Goal: Task Accomplishment & Management: Use online tool/utility

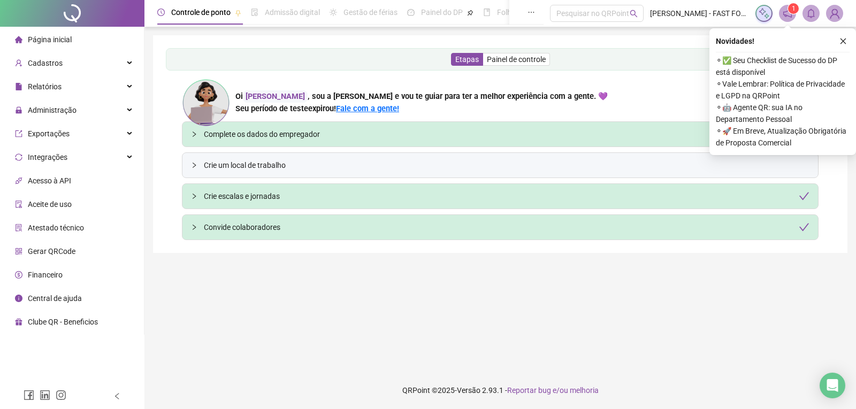
click at [245, 279] on main "Etapas Painel de controle Oi [PERSON_NAME] , sou a [PERSON_NAME] e vou te guiar…" at bounding box center [500, 199] width 695 height 328
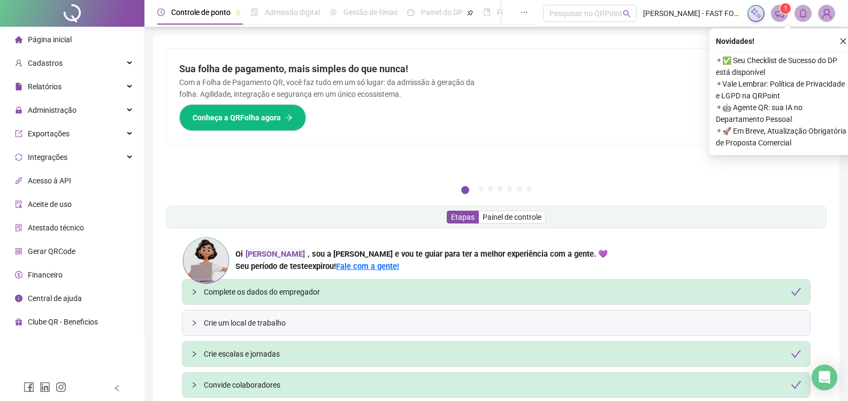
click at [296, 298] on div "Complete os dados do empregador" at bounding box center [503, 292] width 598 height 12
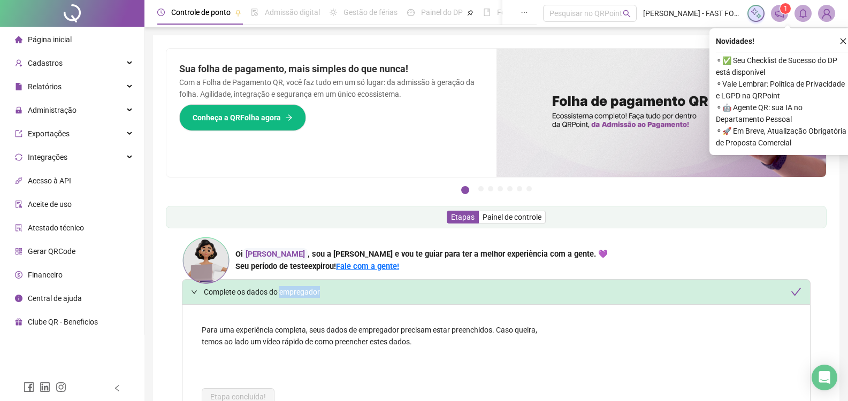
click at [296, 298] on div "Complete os dados do empregador" at bounding box center [503, 292] width 598 height 12
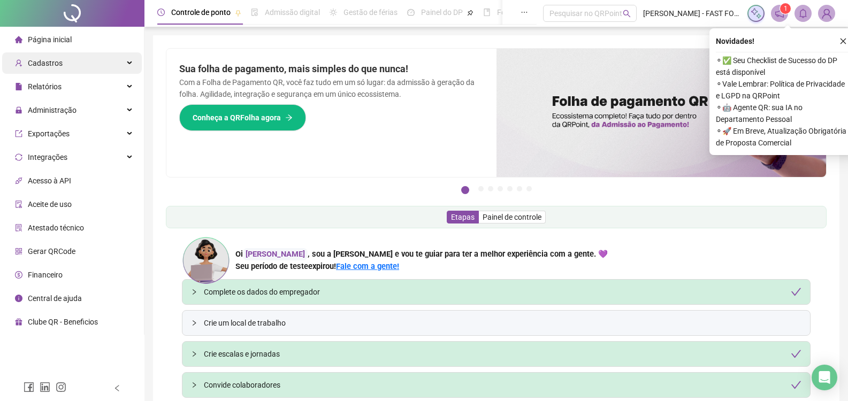
click at [82, 58] on div "Cadastros" at bounding box center [72, 62] width 140 height 21
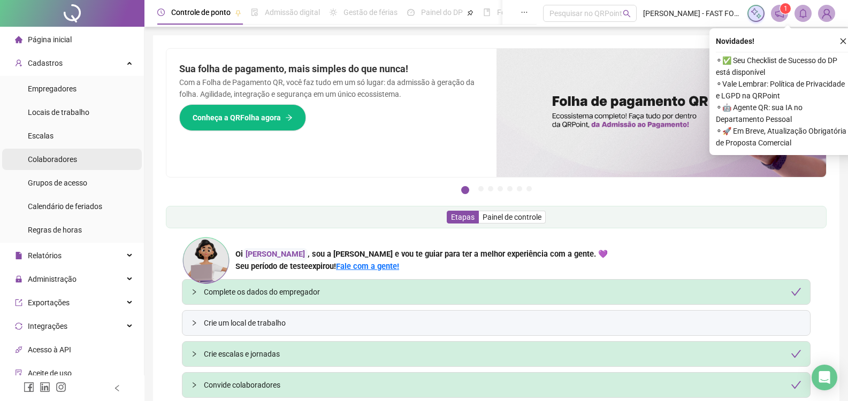
click at [76, 162] on span "Colaboradores" at bounding box center [52, 159] width 49 height 9
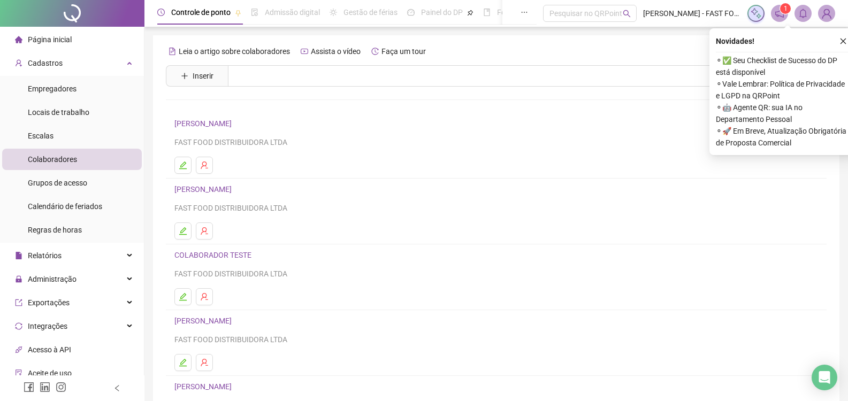
click at [235, 190] on link "[PERSON_NAME]" at bounding box center [204, 189] width 60 height 9
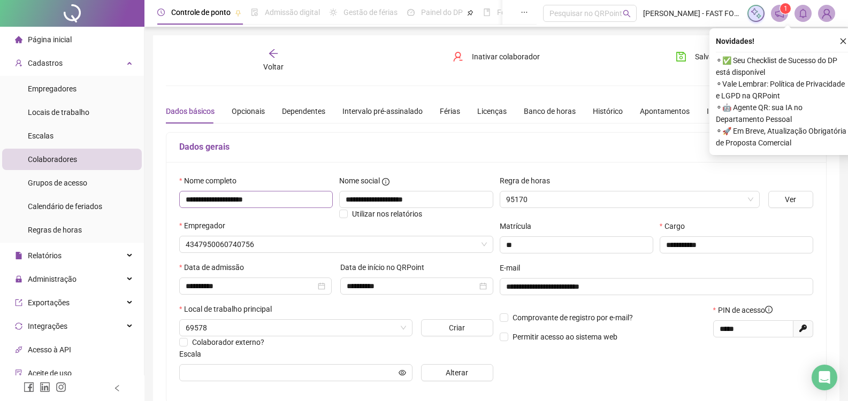
type input "**********"
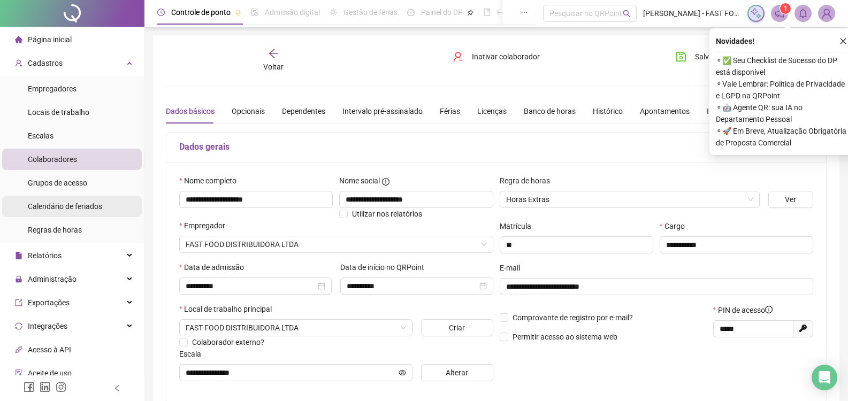
click at [123, 203] on li "Calendário de feriados" at bounding box center [72, 206] width 140 height 21
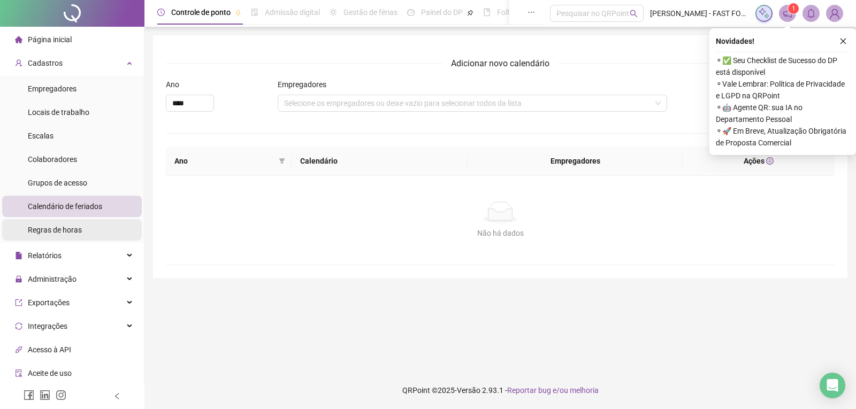
click at [96, 221] on li "Regras de horas" at bounding box center [72, 229] width 140 height 21
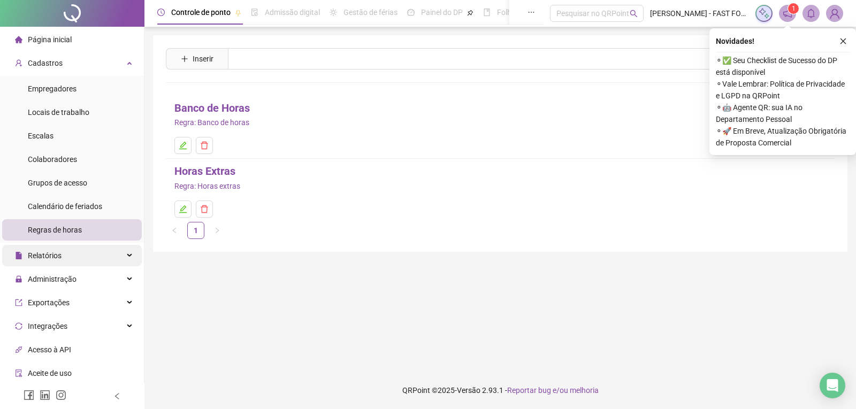
click at [100, 249] on div "Relatórios" at bounding box center [72, 255] width 140 height 21
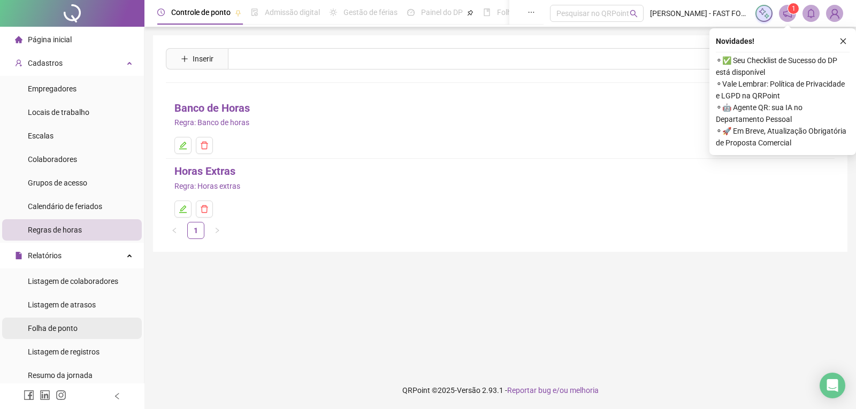
click at [88, 330] on li "Folha de ponto" at bounding box center [72, 328] width 140 height 21
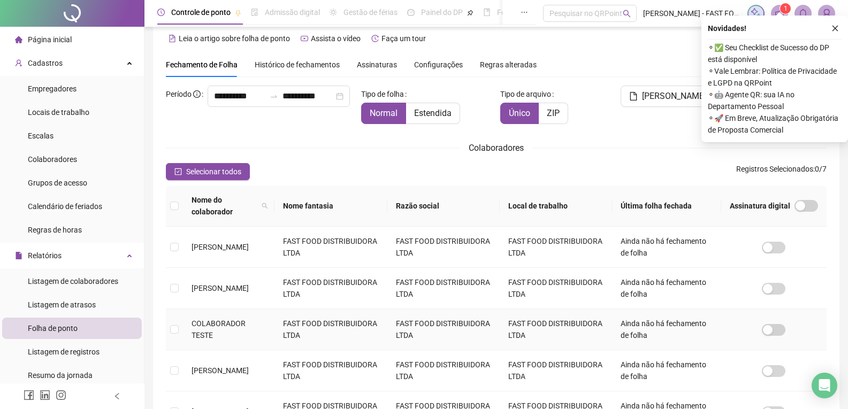
type input "**********"
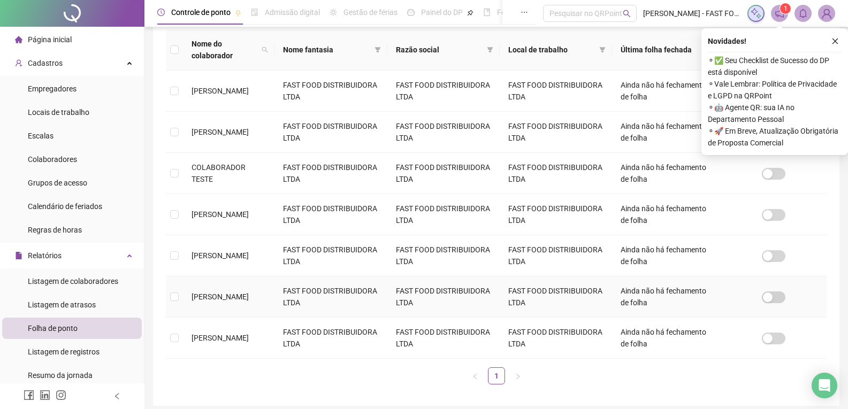
click at [268, 291] on td "[PERSON_NAME]" at bounding box center [228, 297] width 91 height 41
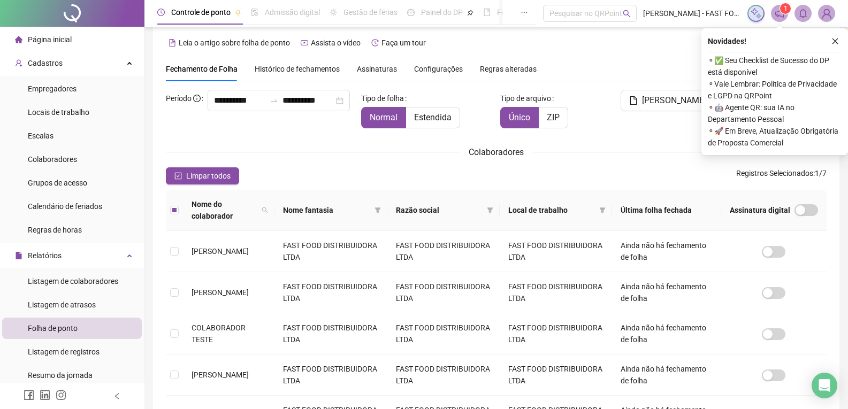
click at [608, 142] on div "**********" at bounding box center [496, 322] width 661 height 464
click at [680, 108] on button "[PERSON_NAME]" at bounding box center [668, 100] width 94 height 21
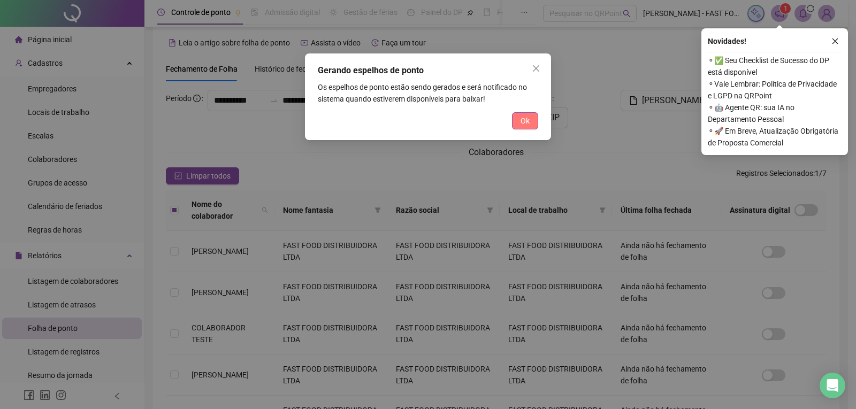
click at [531, 123] on button "Ok" at bounding box center [525, 120] width 26 height 17
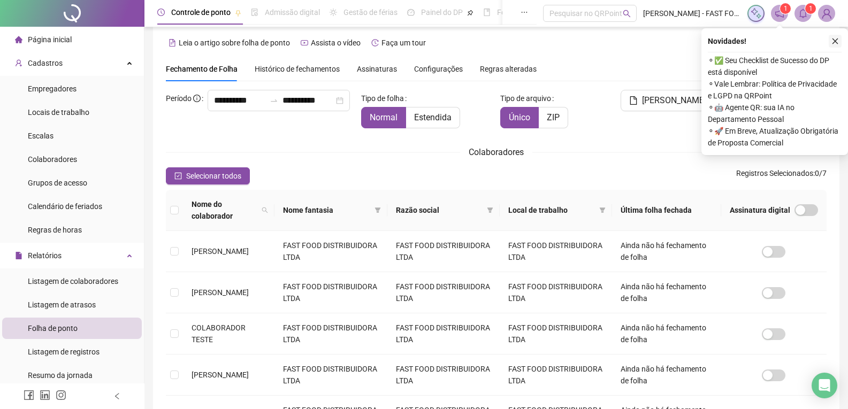
click at [836, 43] on icon "close" at bounding box center [835, 40] width 7 height 7
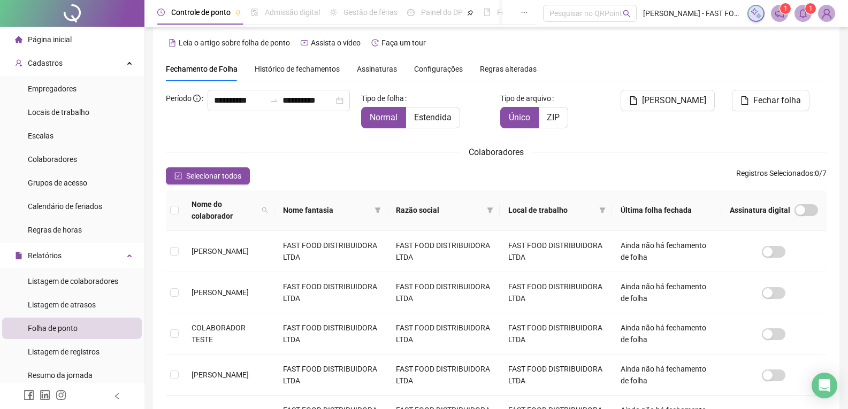
click at [706, 39] on div "Leia o artigo sobre folha de ponto Assista o vídeo Faça um tour" at bounding box center [496, 42] width 661 height 17
